Goal: Task Accomplishment & Management: Use online tool/utility

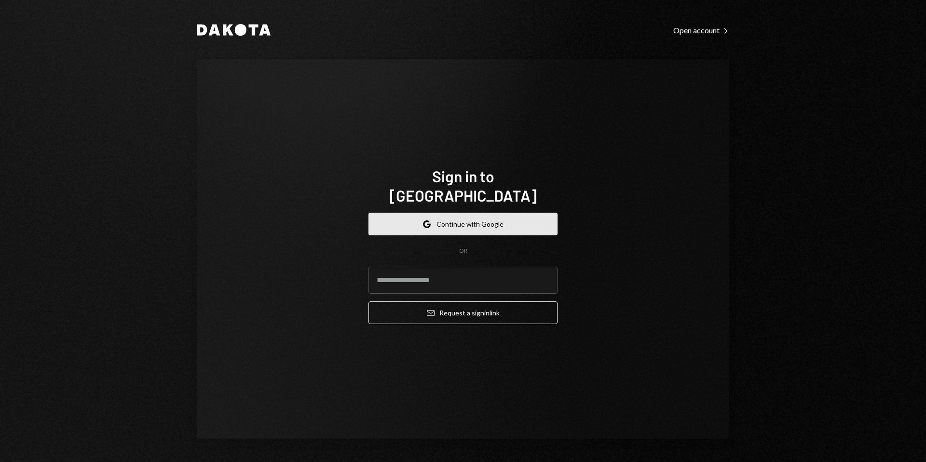
click at [482, 213] on button "Google Continue with Google" at bounding box center [462, 224] width 189 height 23
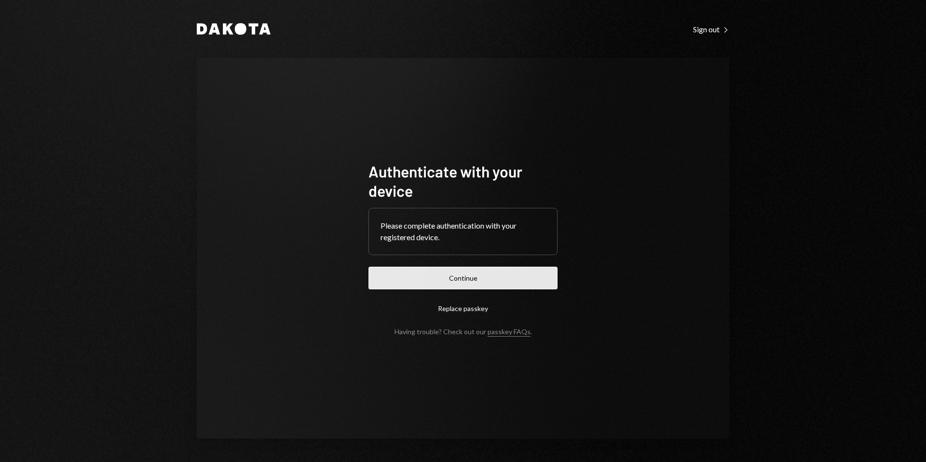
click at [482, 277] on button "Continue" at bounding box center [462, 278] width 189 height 23
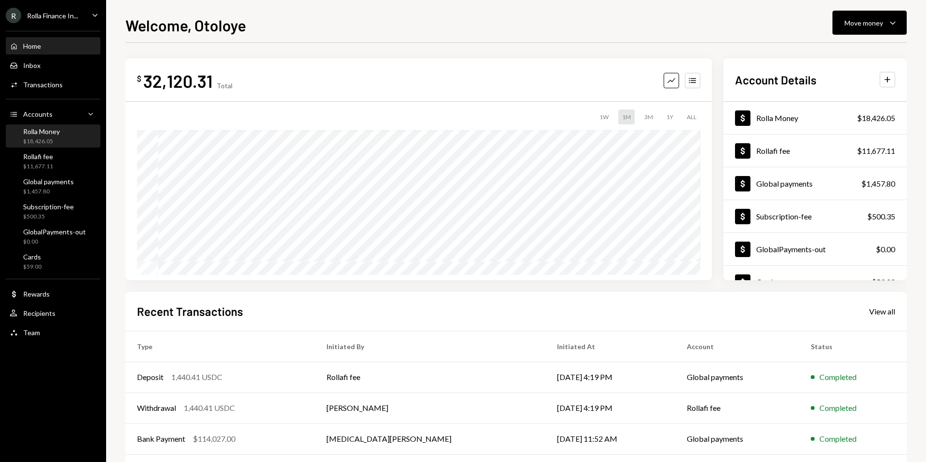
click at [45, 138] on div "$18,426.05" at bounding box center [41, 141] width 37 height 8
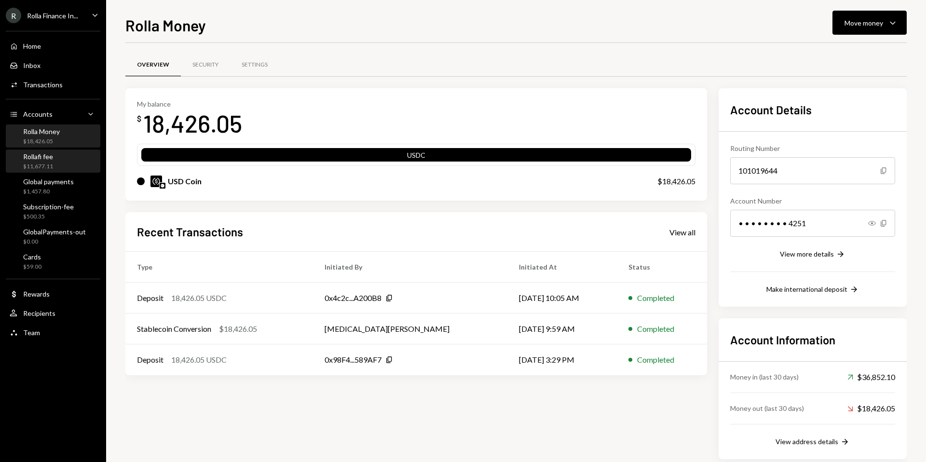
click at [56, 161] on div "Rollafi fee $11,677.11" at bounding box center [53, 161] width 87 height 18
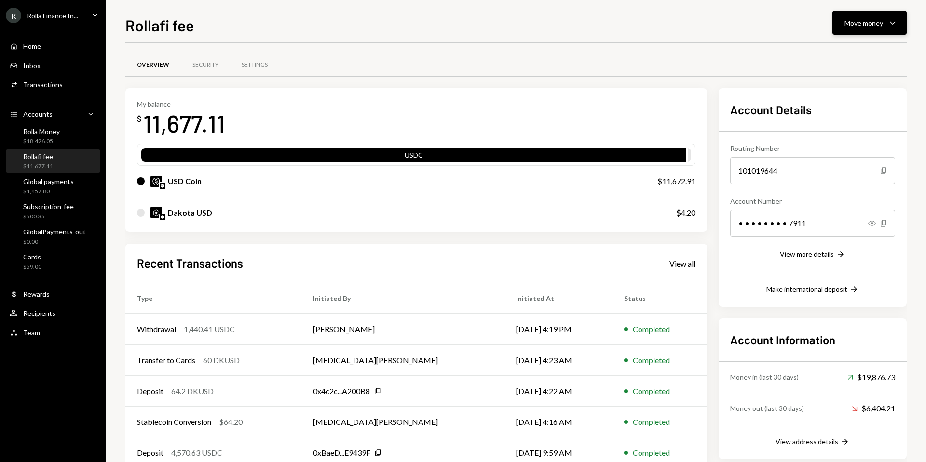
click at [881, 30] on button "Move money Caret Down" at bounding box center [869, 23] width 74 height 24
click at [846, 72] on div "Transfer" at bounding box center [862, 73] width 70 height 10
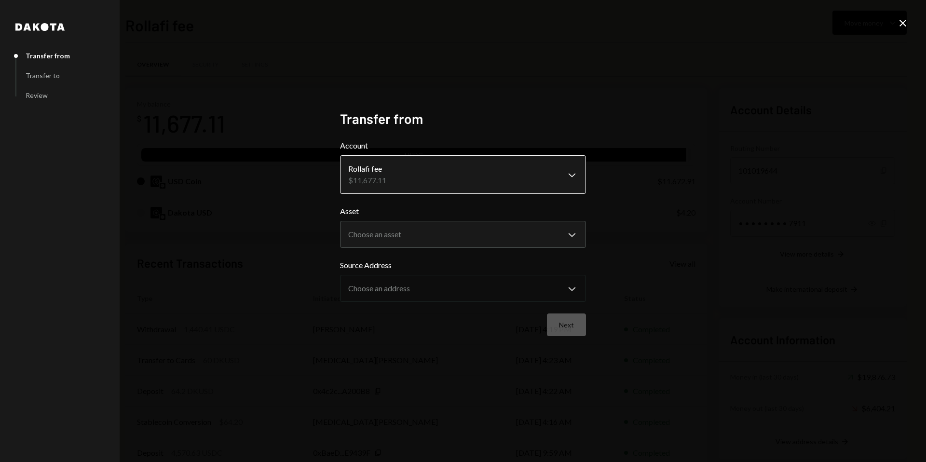
click at [561, 174] on body "R Rolla Finance In... Caret Down Home Home Inbox Inbox Activities Transactions …" at bounding box center [463, 231] width 926 height 462
click at [511, 234] on body "R Rolla Finance In... Caret Down Home Home Inbox Inbox Activities Transactions …" at bounding box center [463, 231] width 926 height 462
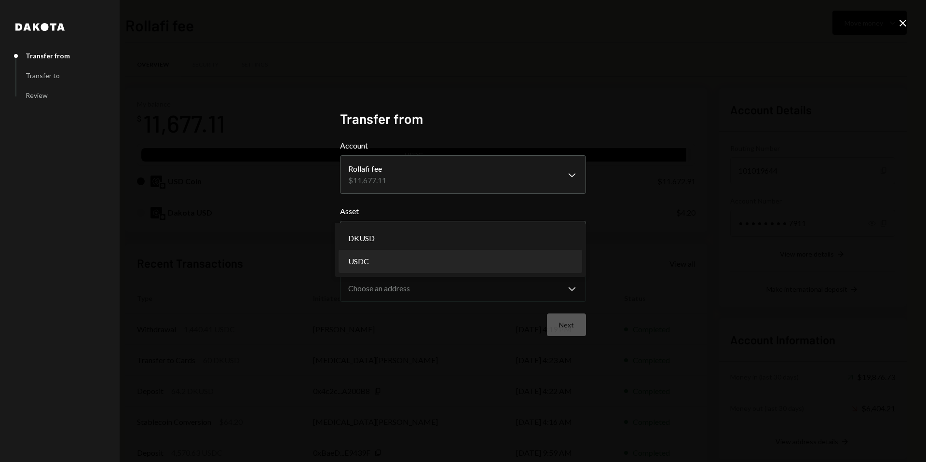
select select "****"
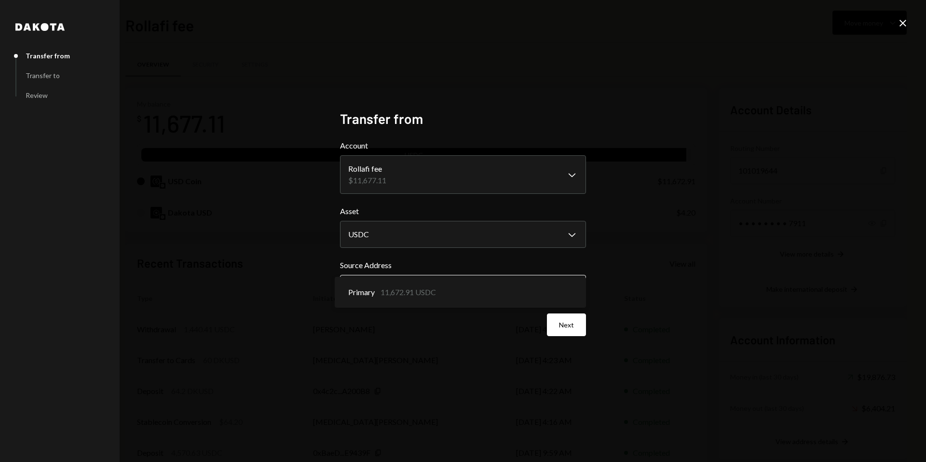
click at [456, 287] on body "R Rolla Finance In... Caret Down Home Home Inbox Inbox Activities Transactions …" at bounding box center [463, 231] width 926 height 462
click at [556, 327] on button "Next" at bounding box center [566, 324] width 39 height 23
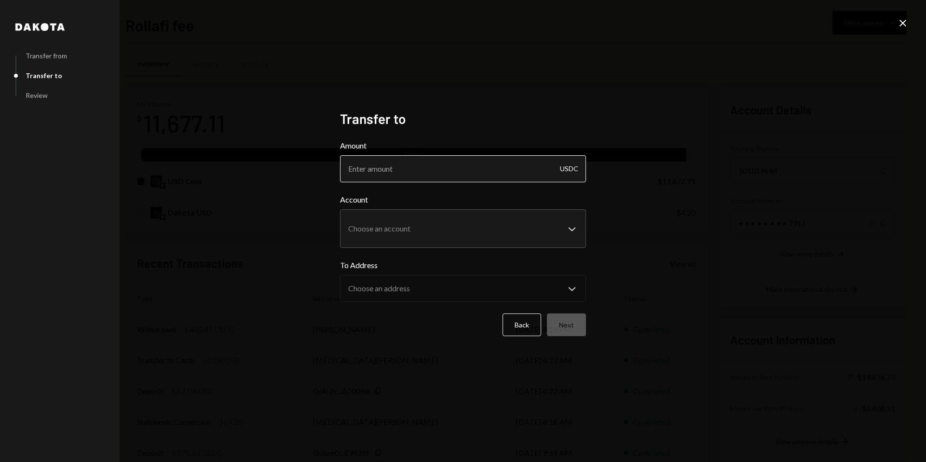
click at [429, 175] on input "Amount" at bounding box center [463, 168] width 246 height 27
paste input "1"
type input "1015"
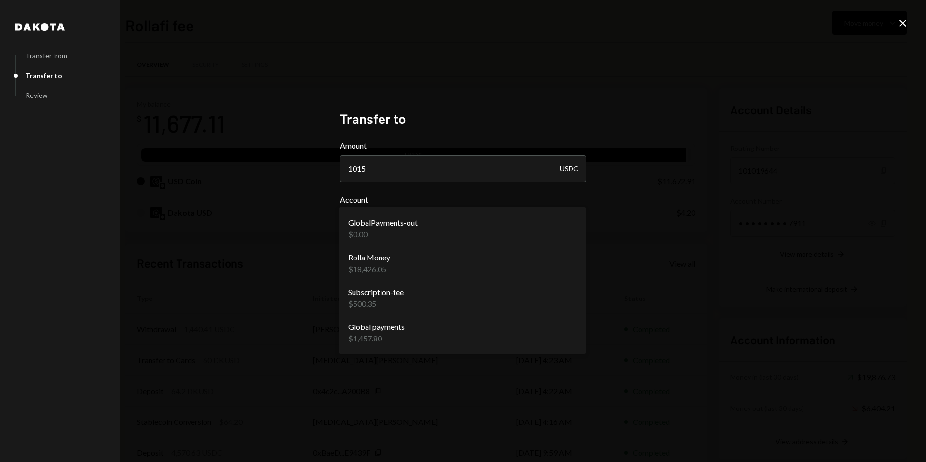
click at [399, 228] on body "R Rolla Finance In... Caret Down Home Home Inbox Inbox Activities Transactions …" at bounding box center [463, 231] width 926 height 462
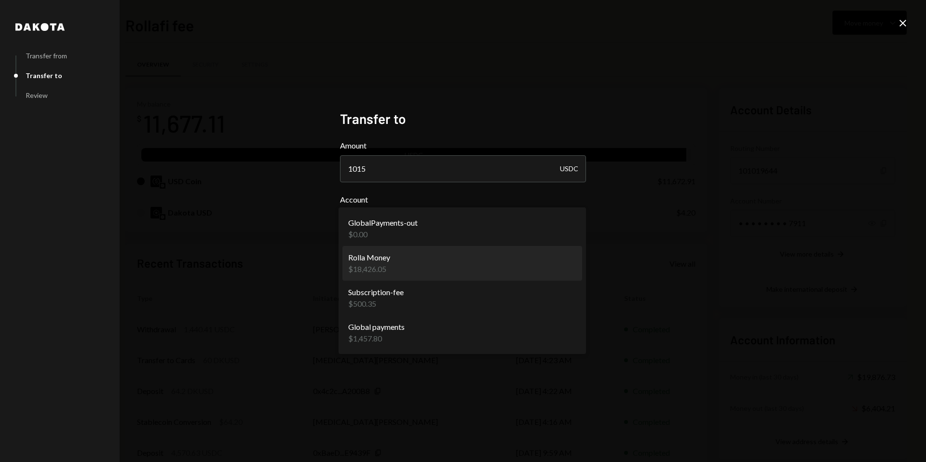
select select "**********"
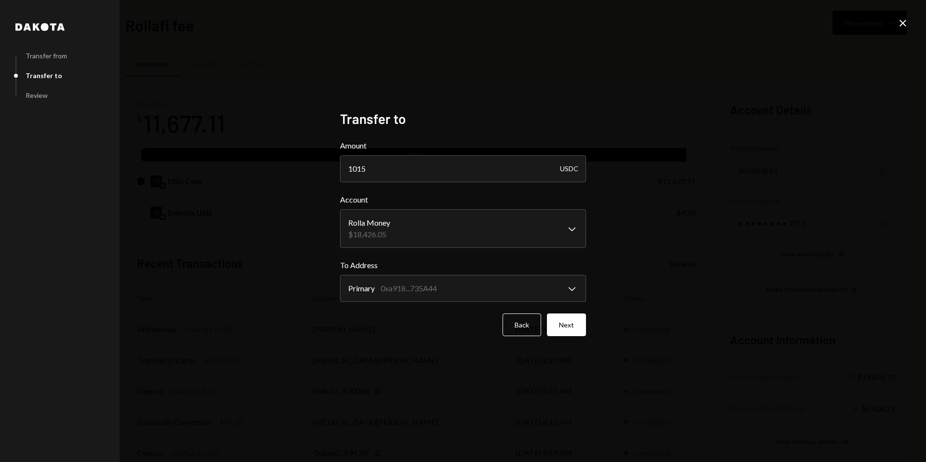
click at [427, 341] on div "**********" at bounding box center [463, 230] width 246 height 241
click at [574, 322] on button "Next" at bounding box center [566, 324] width 39 height 23
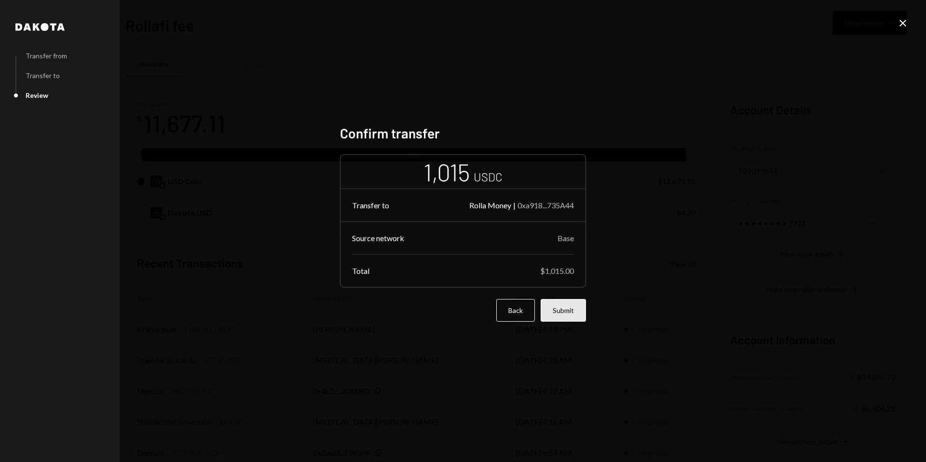
click at [565, 307] on button "Submit" at bounding box center [563, 310] width 45 height 23
